Goal: Find specific page/section: Find specific page/section

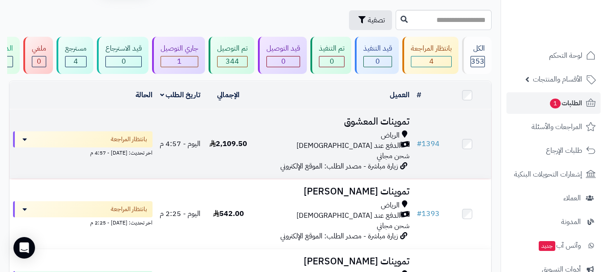
scroll to position [45, 0]
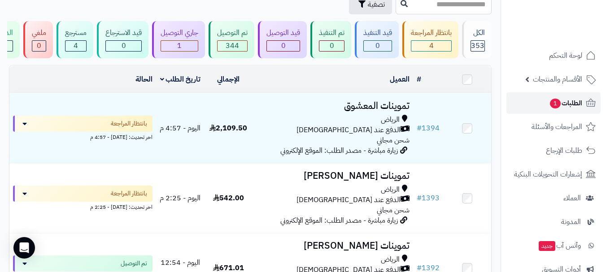
click at [523, 103] on link "الطلبات 1" at bounding box center [553, 103] width 94 height 22
